Goal: Find contact information: Find contact information

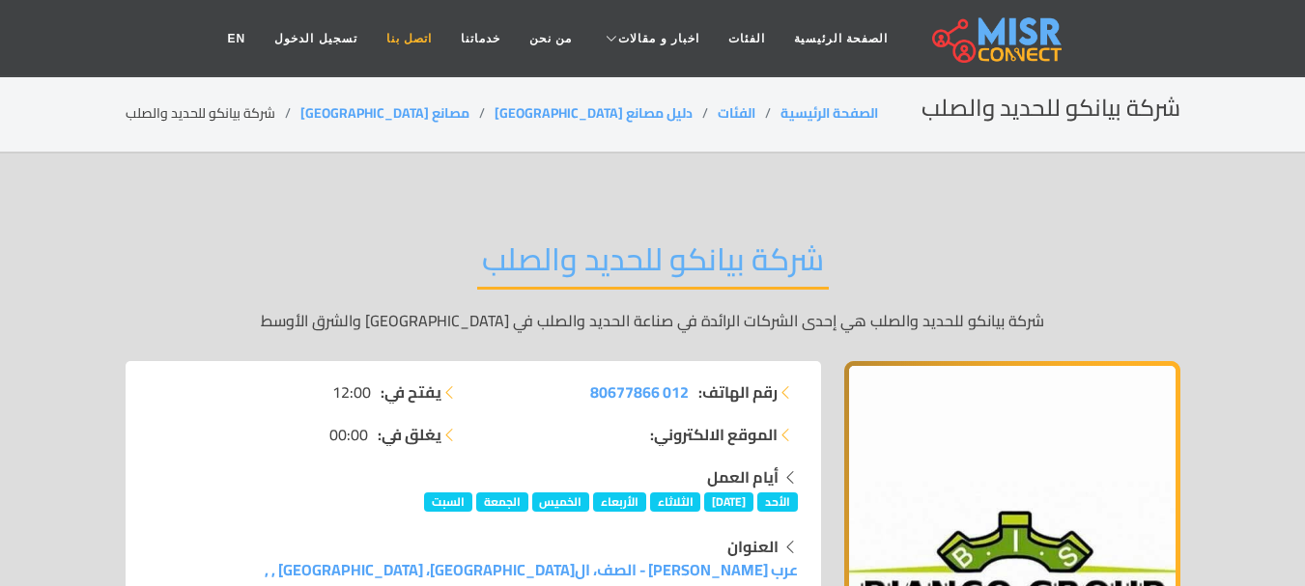
click at [436, 34] on link "اتصل بنا" at bounding box center [409, 38] width 74 height 37
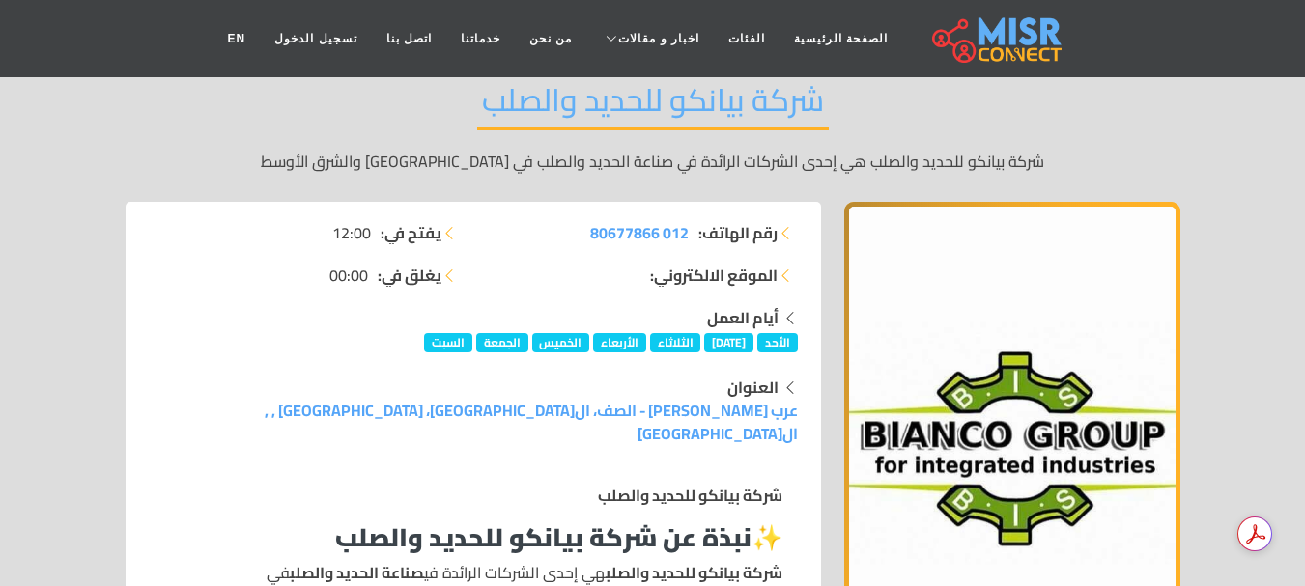
scroll to position [193, 0]
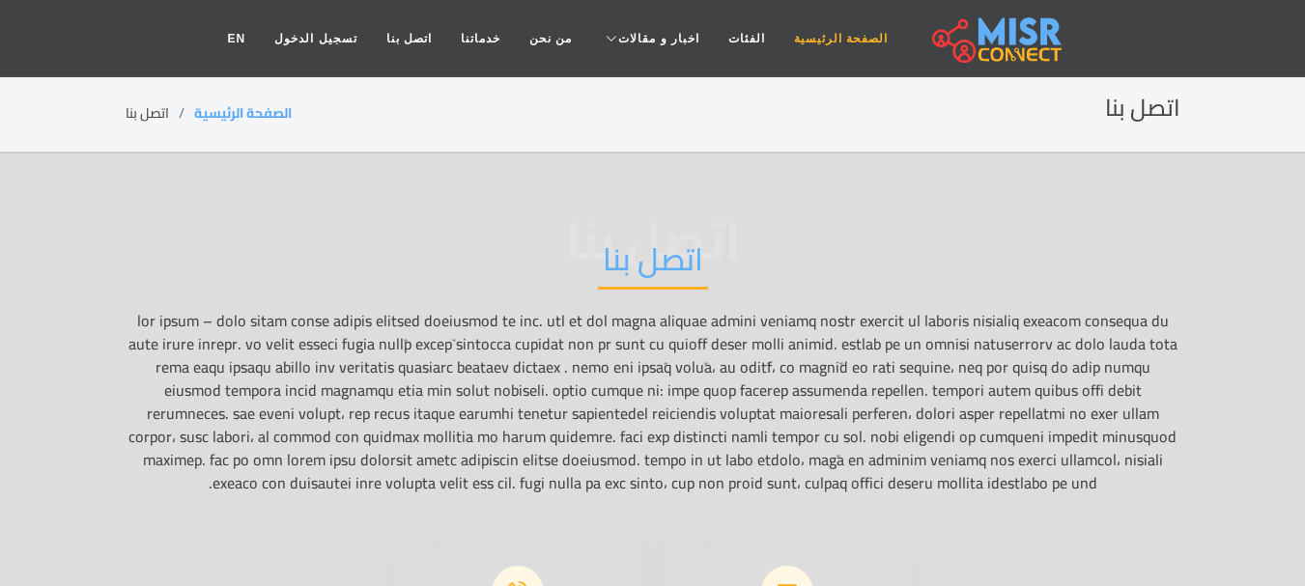
click at [815, 32] on link "الصفحة الرئيسية" at bounding box center [841, 38] width 123 height 37
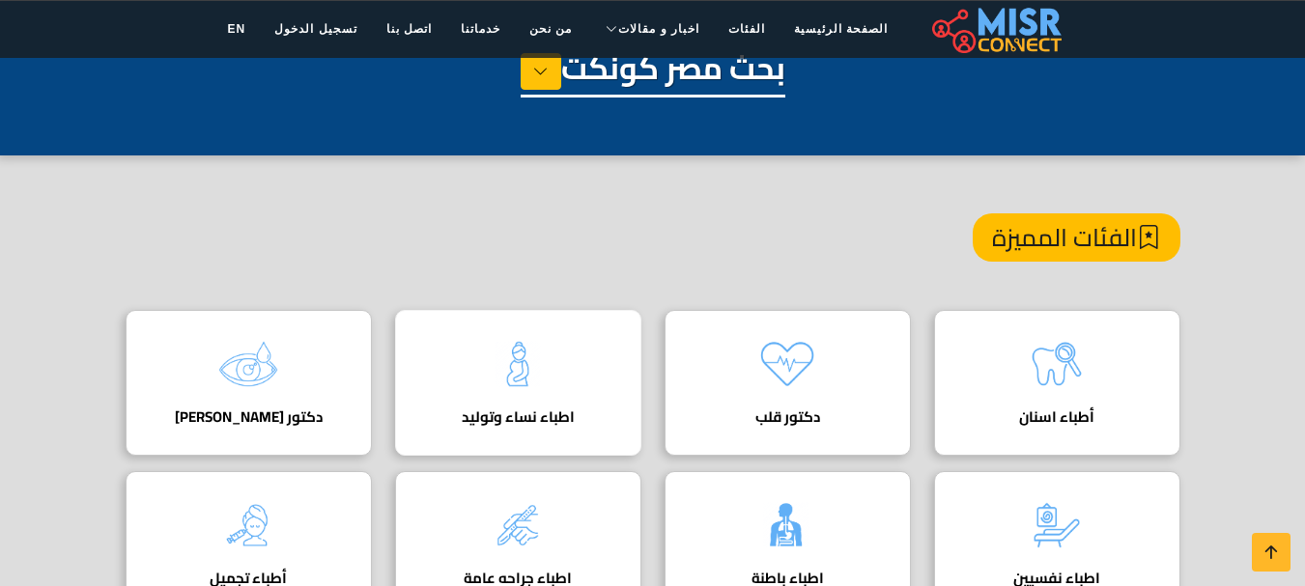
scroll to position [193, 0]
